Goal: Navigation & Orientation: Understand site structure

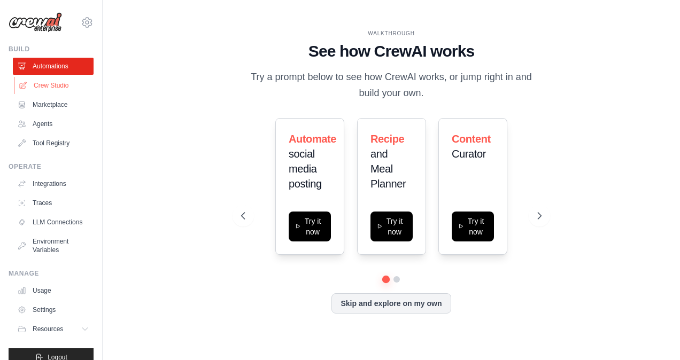
click at [69, 86] on link "Crew Studio" at bounding box center [54, 85] width 81 height 17
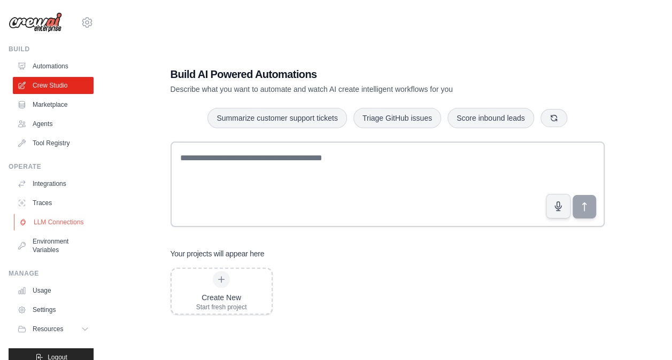
scroll to position [23, 0]
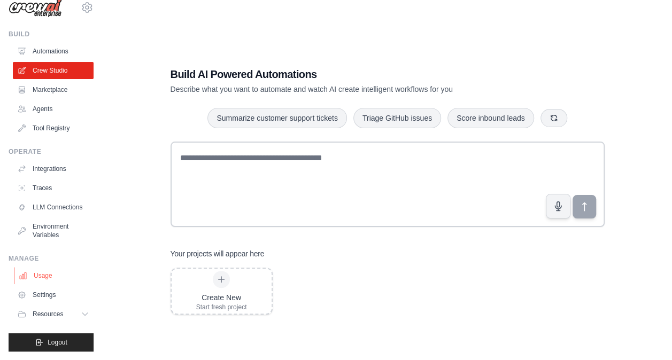
click at [56, 277] on link "Usage" at bounding box center [54, 275] width 81 height 17
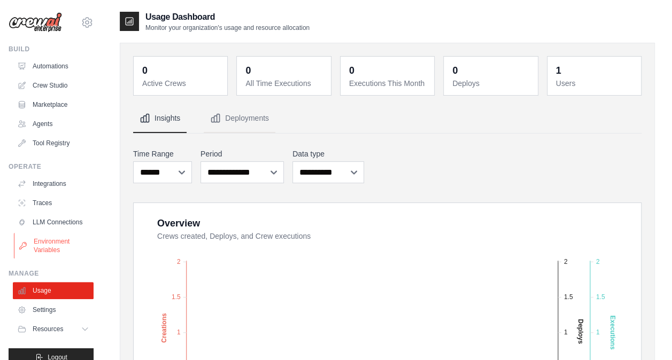
scroll to position [23, 0]
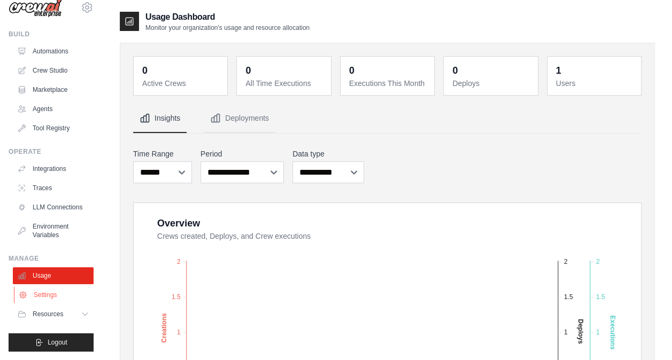
click at [38, 295] on link "Settings" at bounding box center [54, 294] width 81 height 17
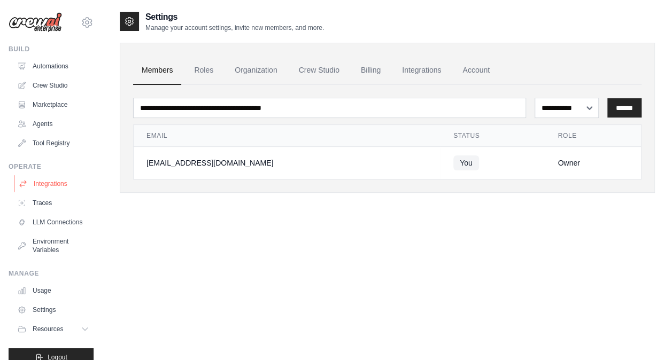
click at [29, 175] on link "Integrations" at bounding box center [54, 183] width 81 height 17
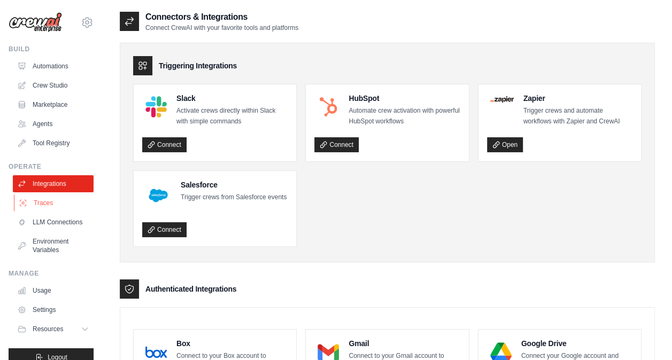
click at [42, 206] on link "Traces" at bounding box center [54, 203] width 81 height 17
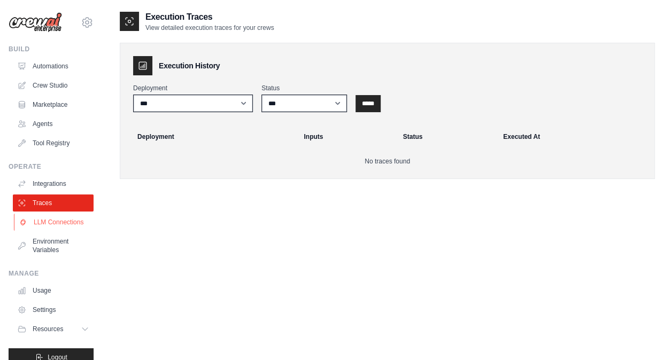
click at [51, 222] on link "LLM Connections" at bounding box center [54, 222] width 81 height 17
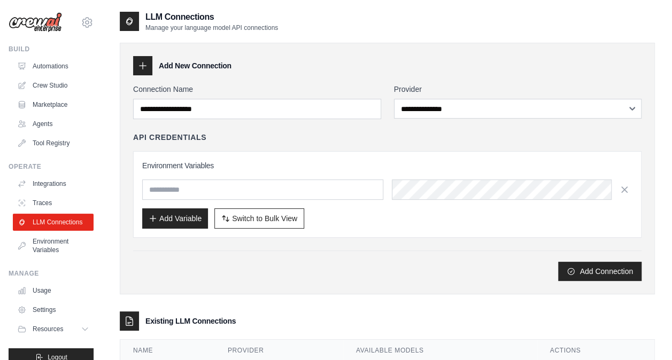
scroll to position [23, 0]
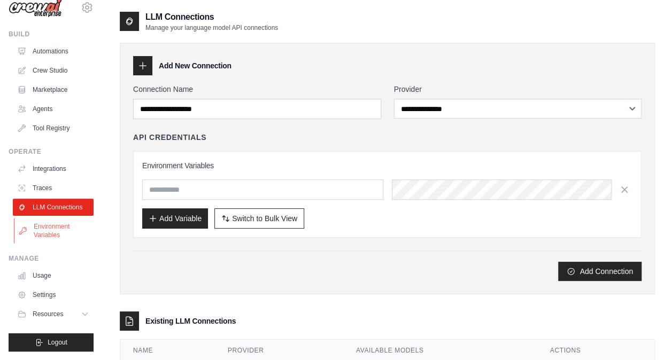
click at [56, 237] on link "Environment Variables" at bounding box center [54, 231] width 81 height 26
